Goal: Navigation & Orientation: Find specific page/section

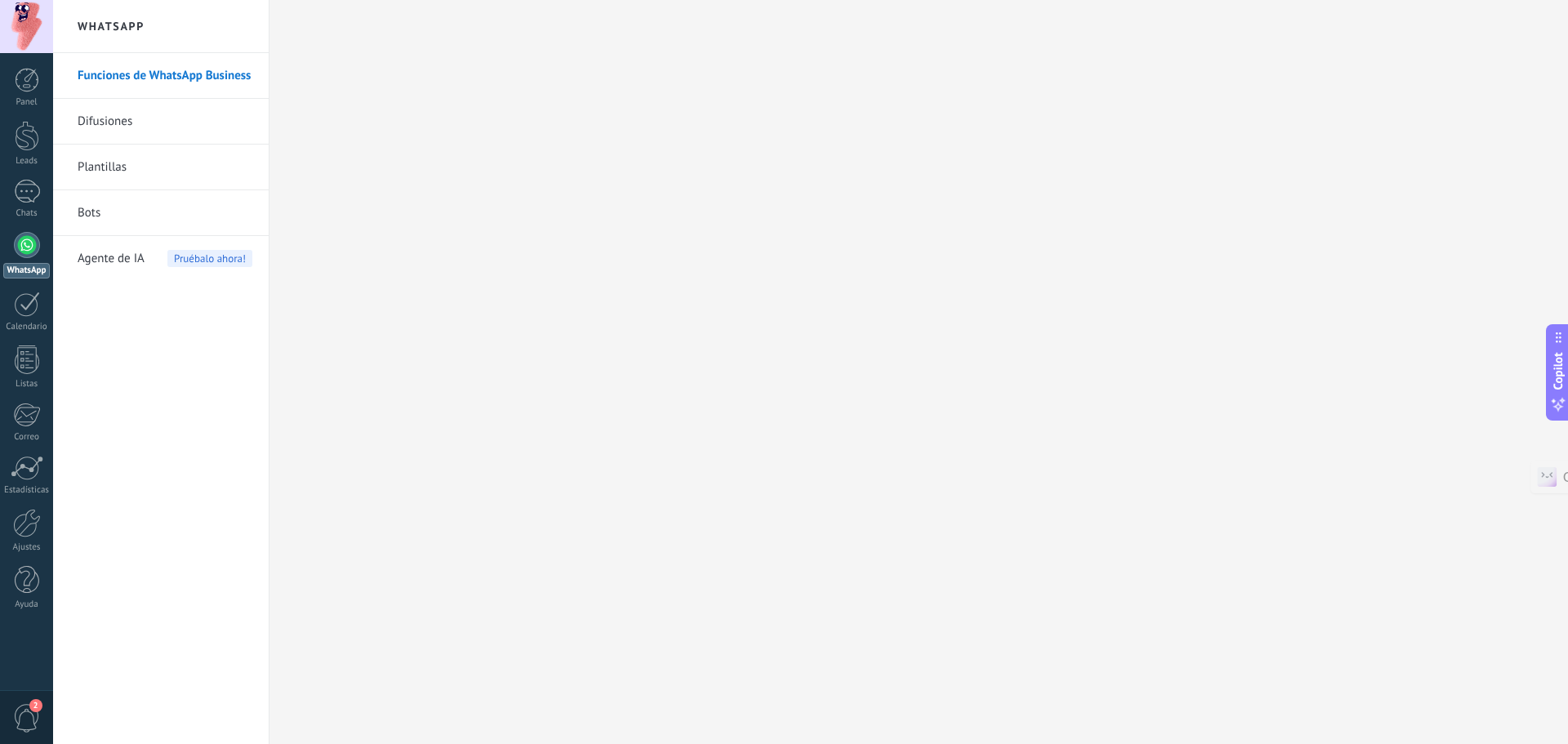
drag, startPoint x: 0, startPoint y: 0, endPoint x: 129, endPoint y: 70, distance: 146.8
click at [129, 70] on link "Funciones de WhatsApp Business" at bounding box center [165, 76] width 175 height 45
click at [29, 77] on div at bounding box center [27, 80] width 25 height 25
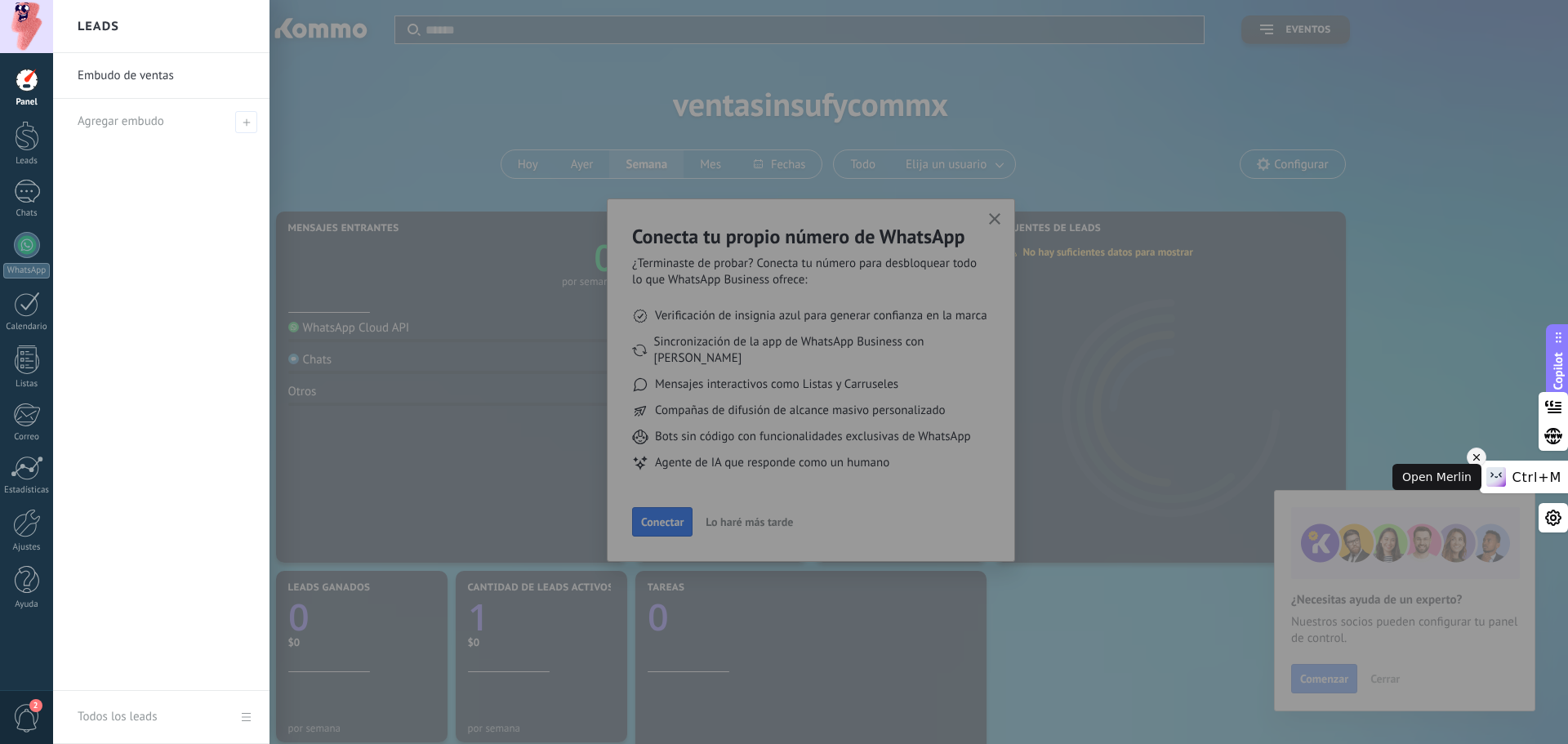
click at [1482, 455] on icon at bounding box center [1476, 457] width 11 height 20
click at [1396, 610] on div at bounding box center [837, 372] width 1568 height 744
